Goal: Navigation & Orientation: Go to known website

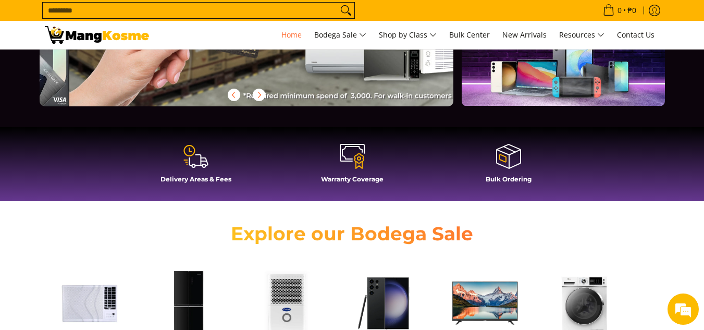
scroll to position [0, 829]
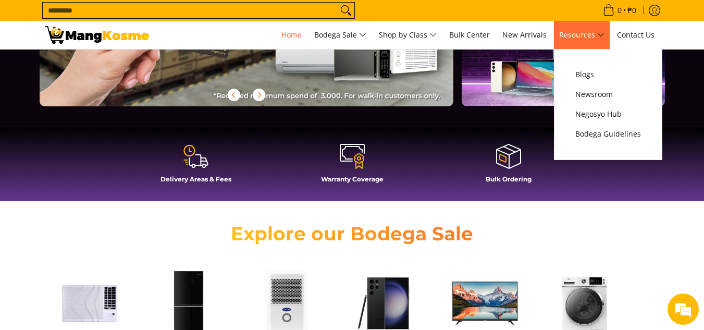
click at [588, 40] on span "Resources" at bounding box center [581, 35] width 45 height 13
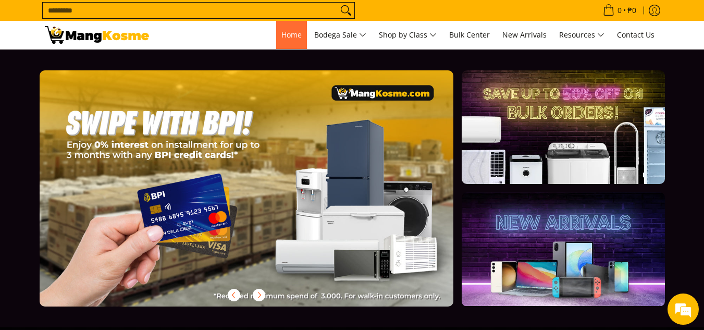
click at [282, 32] on span "Home" at bounding box center [292, 35] width 20 height 10
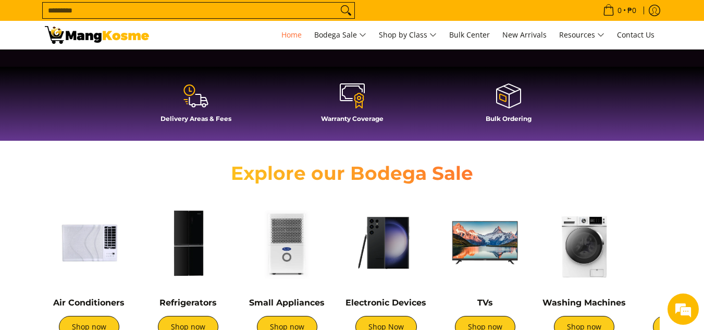
scroll to position [0, 415]
